Goal: Navigation & Orientation: Find specific page/section

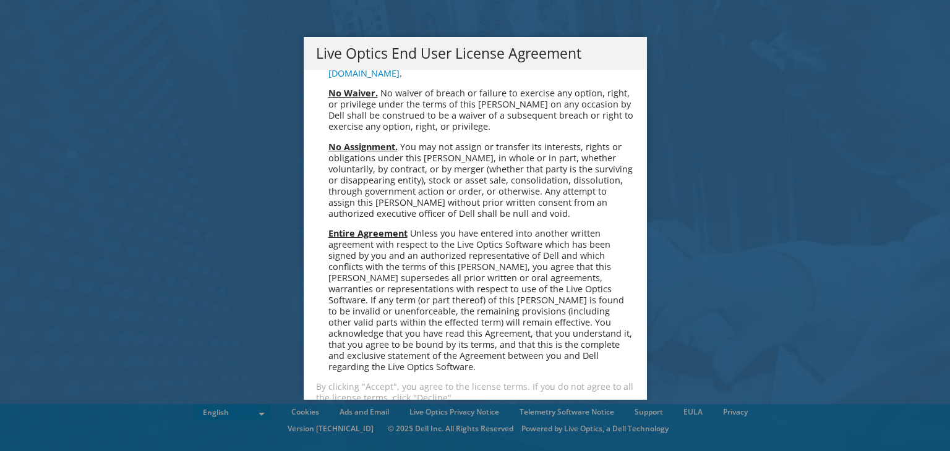
scroll to position [4677, 0]
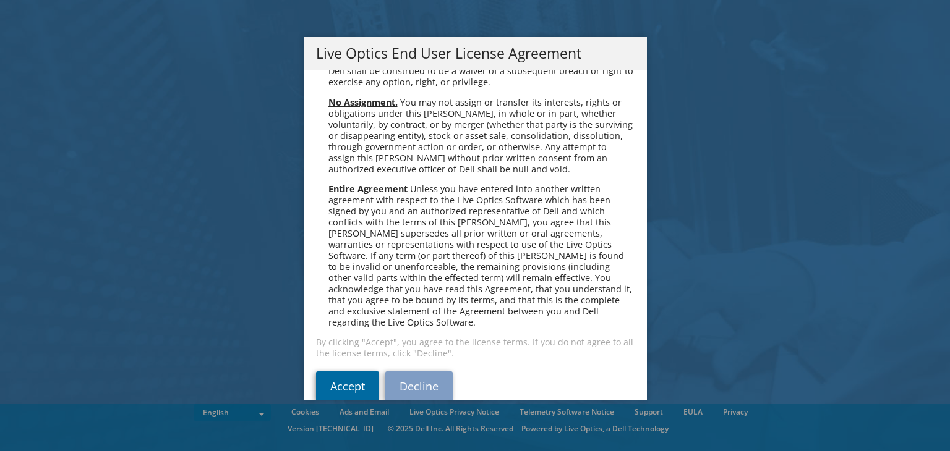
click at [348, 372] on link "Accept" at bounding box center [347, 387] width 63 height 30
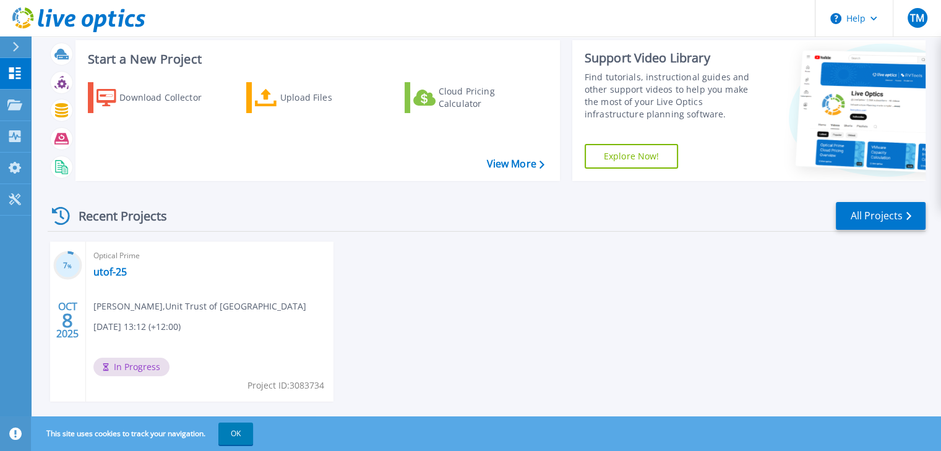
scroll to position [49, 0]
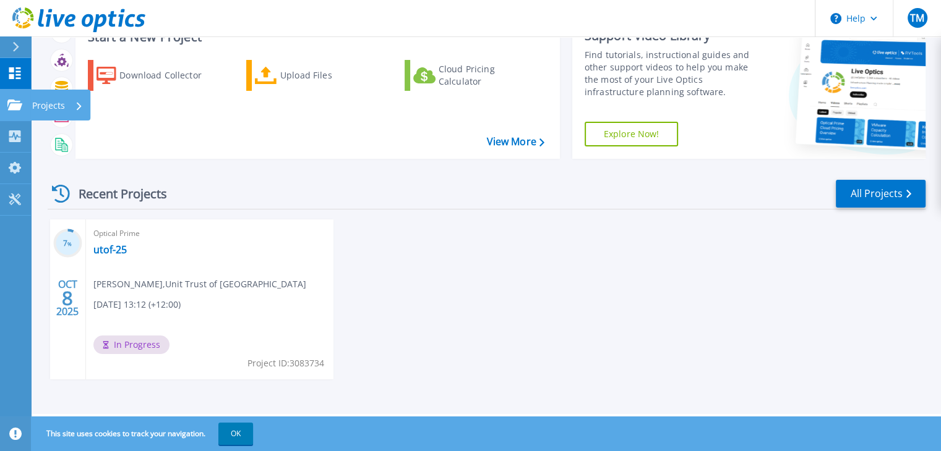
click at [12, 106] on icon at bounding box center [14, 105] width 15 height 11
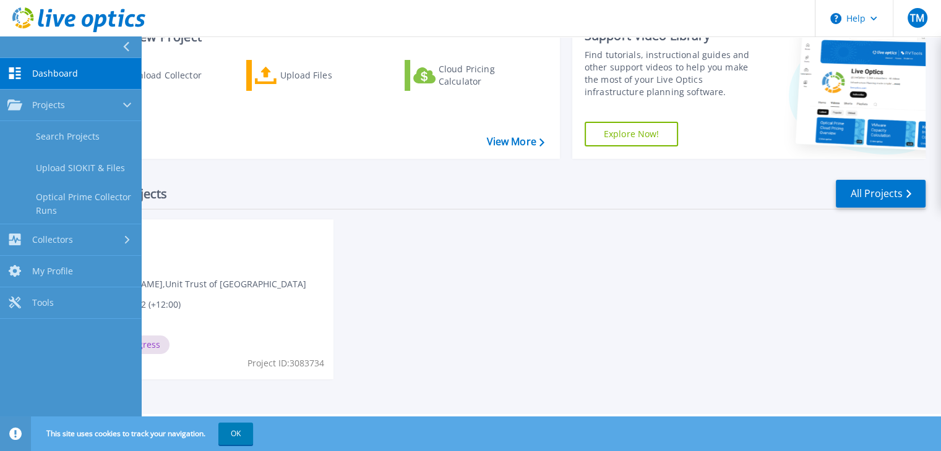
click at [402, 193] on div "Recent Projects All Projects" at bounding box center [487, 194] width 878 height 31
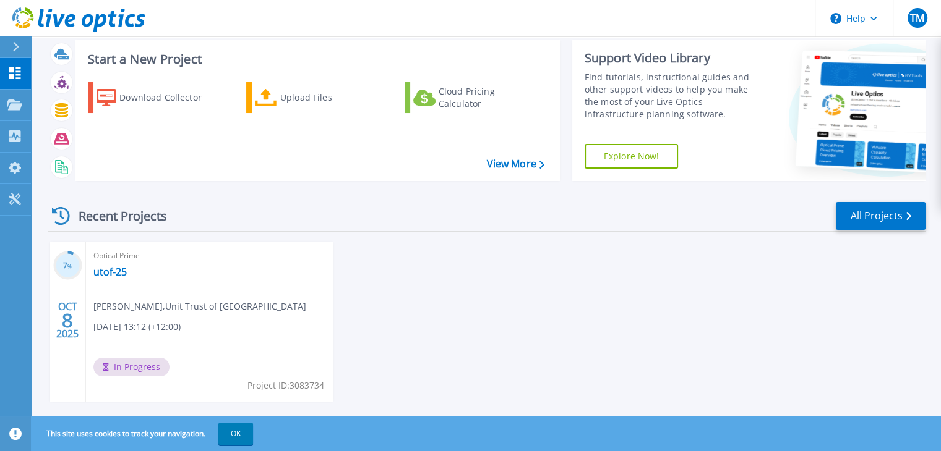
scroll to position [0, 0]
